Goal: Transaction & Acquisition: Purchase product/service

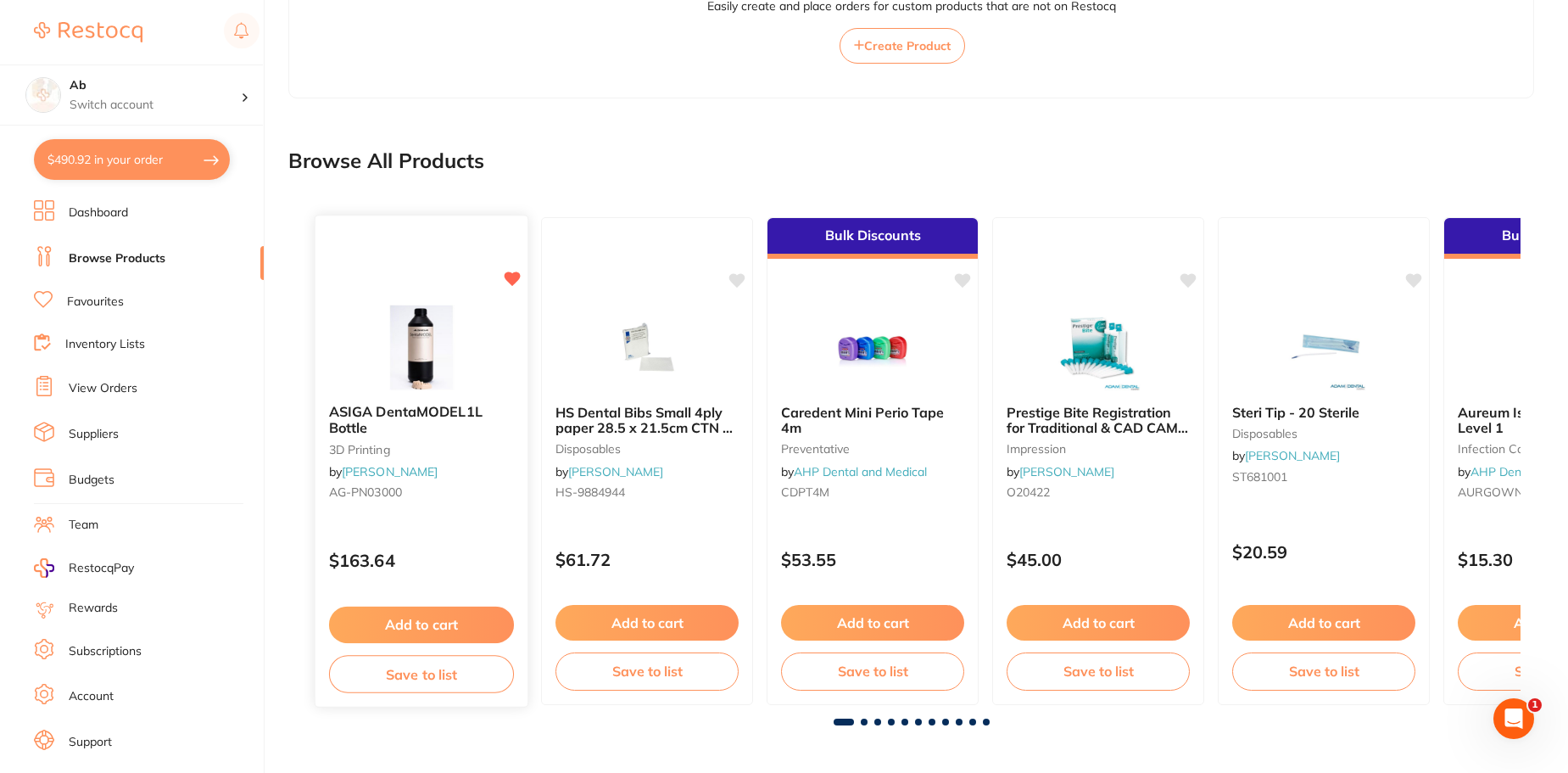
click at [513, 278] on icon at bounding box center [513, 279] width 16 height 14
click at [509, 278] on icon at bounding box center [513, 279] width 16 height 14
drag, startPoint x: 509, startPoint y: 278, endPoint x: 543, endPoint y: 176, distance: 107.5
click at [543, 176] on section "Browse All Products ASIGA DentaMODEL1L Bottle 3D Printing by [PERSON_NAME] [PER…" at bounding box center [911, 435] width 1246 height 606
click at [156, 155] on button "$490.92 in your order" at bounding box center [132, 159] width 196 height 41
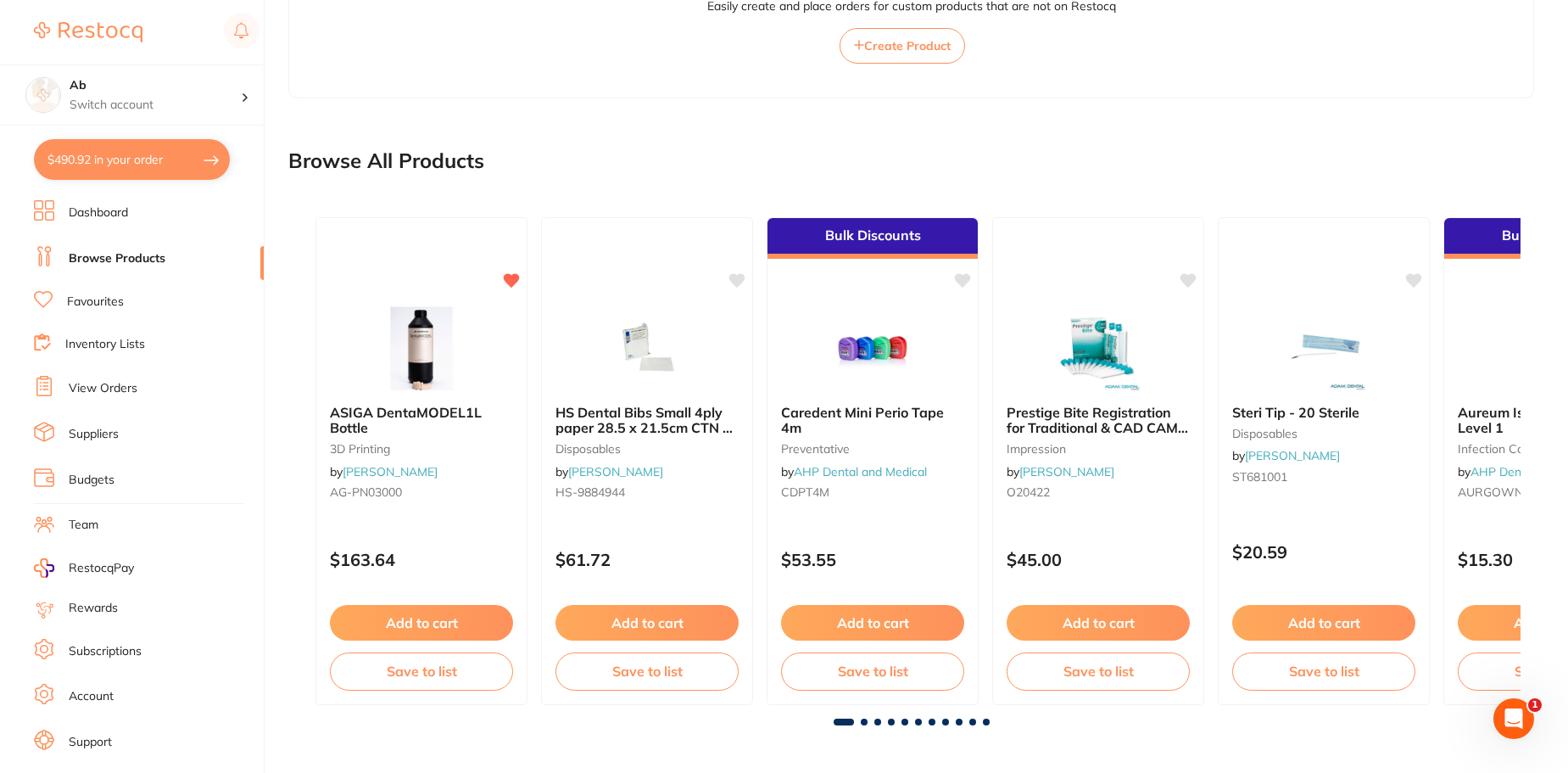
checkbox input "true"
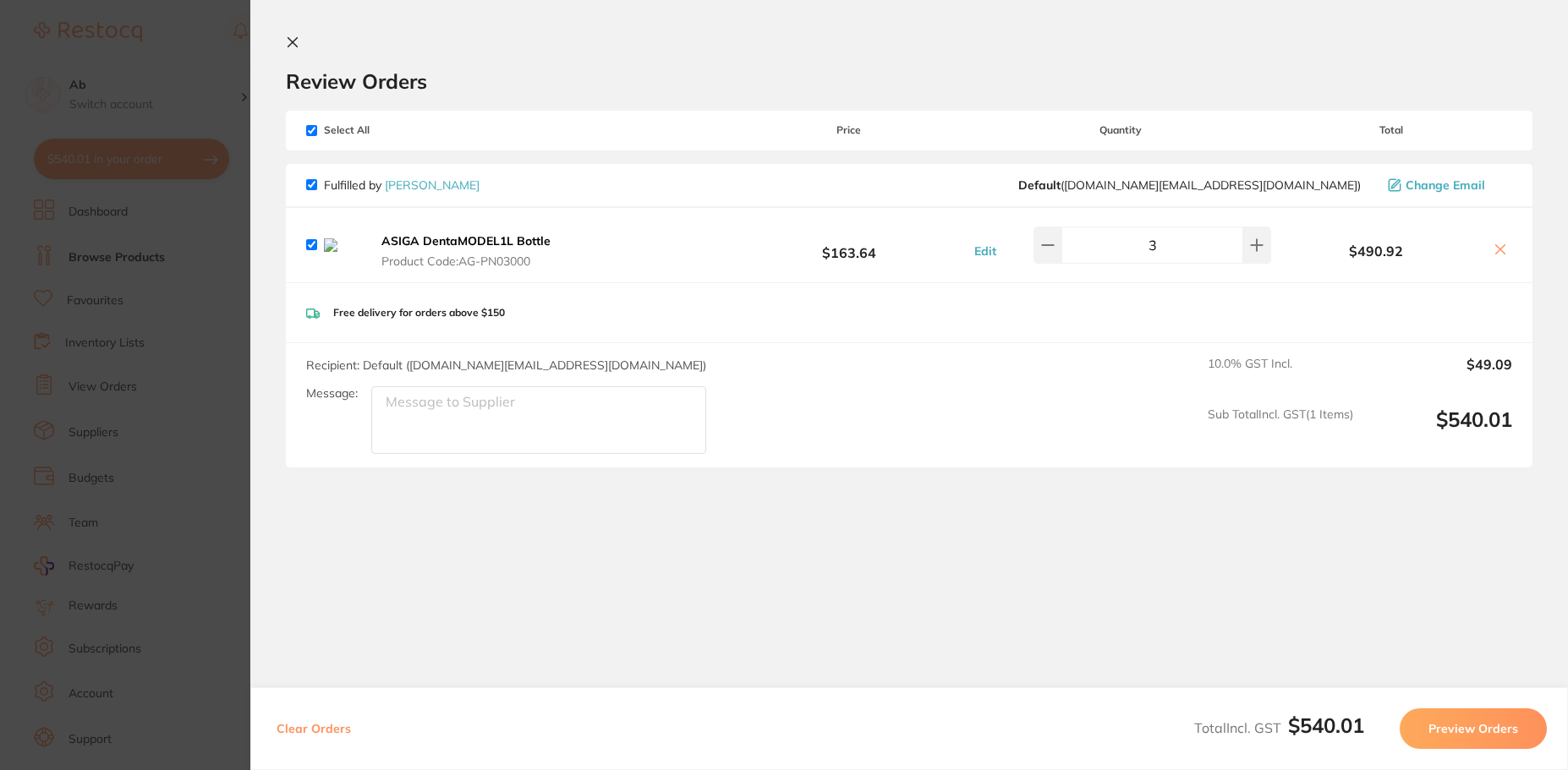
click at [1497, 251] on icon at bounding box center [1500, 249] width 14 height 13
checkbox input "false"
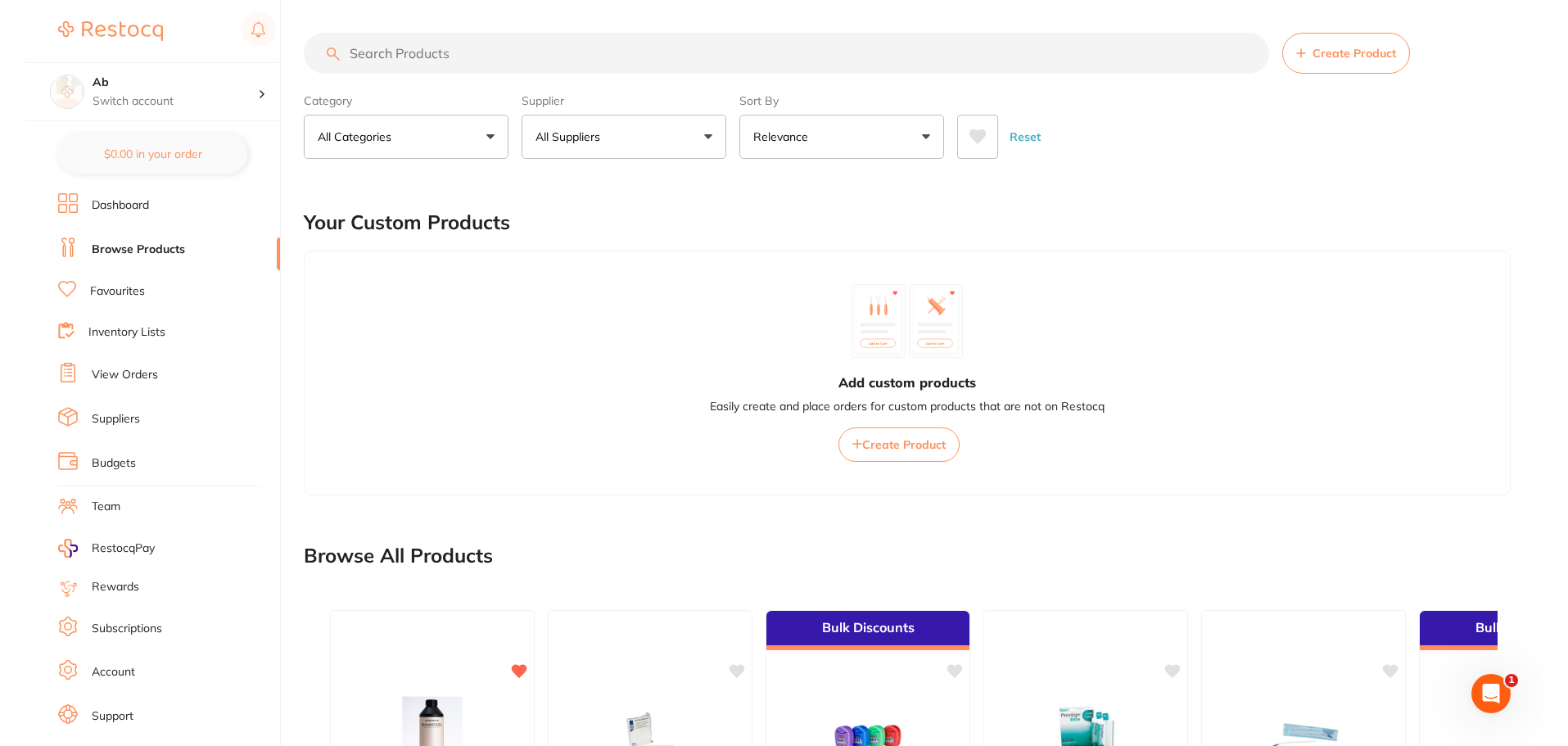
scroll to position [400, 0]
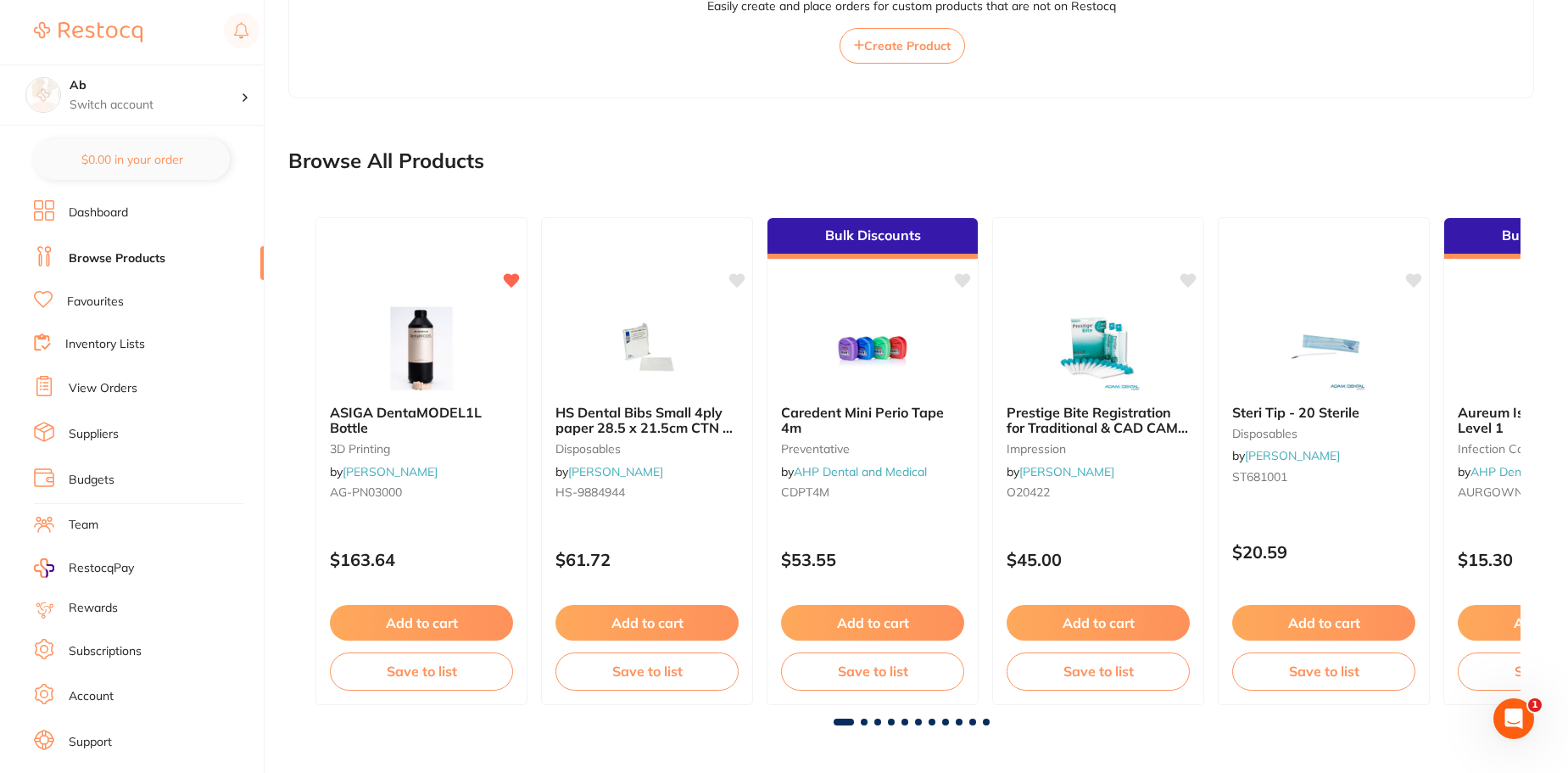
click at [736, 277] on icon at bounding box center [738, 279] width 16 height 14
